Goal: Download file/media

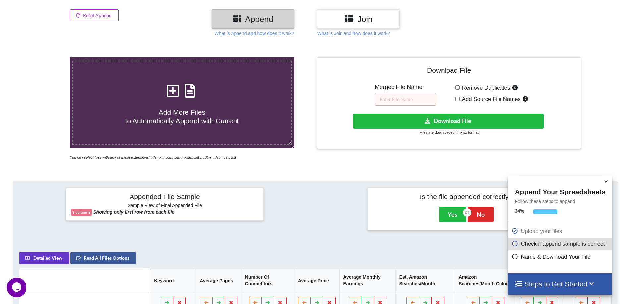
scroll to position [5, 0]
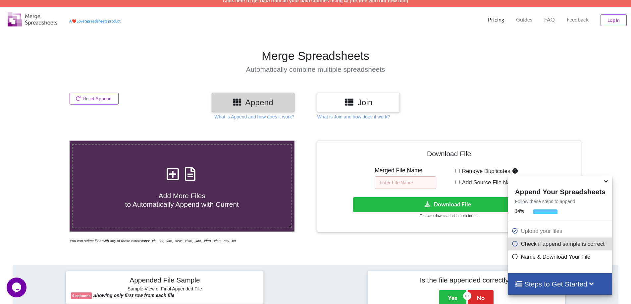
click at [410, 181] on input "text" at bounding box center [405, 182] width 62 height 13
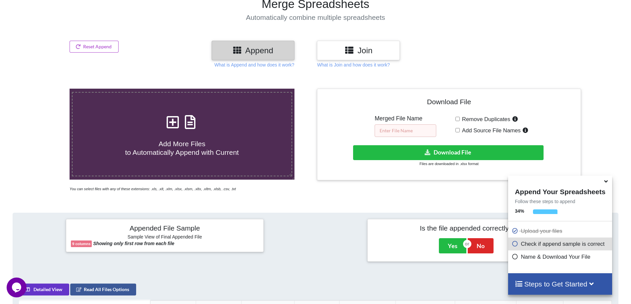
scroll to position [0, 0]
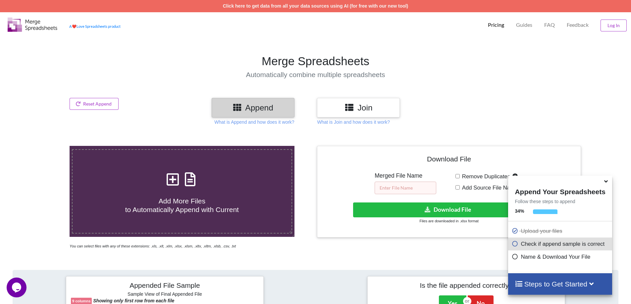
click at [393, 182] on input "text" at bounding box center [405, 188] width 62 height 13
type input "keyword search"
click at [445, 211] on button "Download File" at bounding box center [448, 210] width 190 height 15
click at [404, 189] on input "text" at bounding box center [405, 188] width 62 height 13
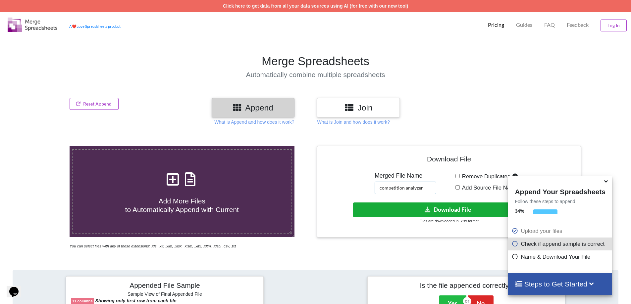
type input "competition analyzer"
click at [448, 208] on button "Download File" at bounding box center [448, 210] width 190 height 15
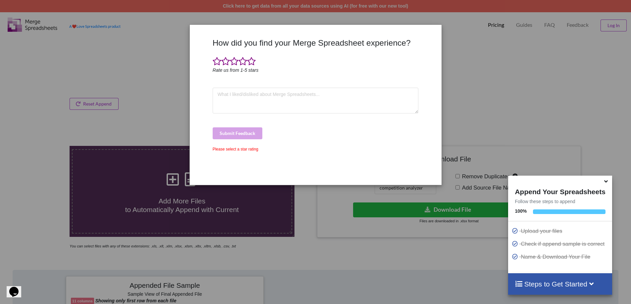
click at [119, 28] on div "How did you find your Merge Spreadsheet experience? Rate us from 1-5 stars Subm…" at bounding box center [315, 152] width 631 height 304
